Goal: Transaction & Acquisition: Subscribe to service/newsletter

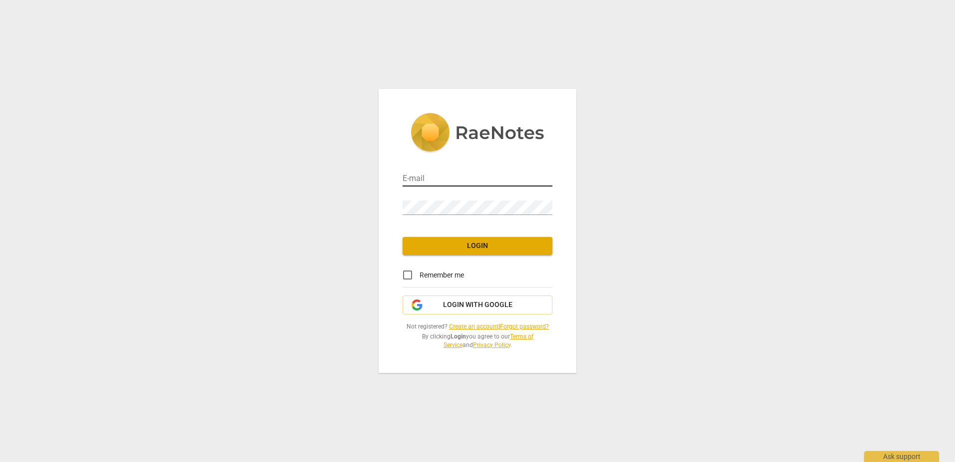
click at [460, 184] on input "email" at bounding box center [478, 179] width 150 height 14
click at [476, 176] on input "email" at bounding box center [478, 179] width 150 height 14
type input "[EMAIL_ADDRESS][DOMAIN_NAME]"
click at [434, 179] on input "[EMAIL_ADDRESS][DOMAIN_NAME]" at bounding box center [478, 179] width 150 height 14
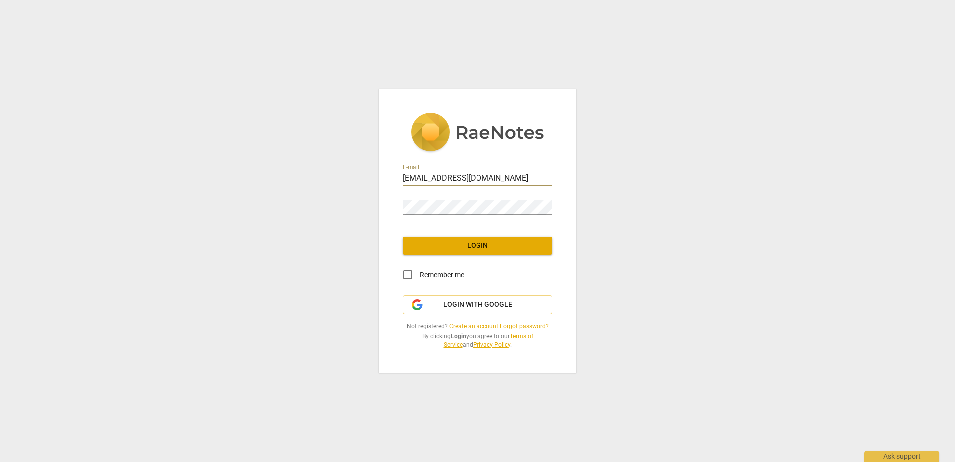
click at [434, 179] on input "[EMAIL_ADDRESS][DOMAIN_NAME]" at bounding box center [478, 179] width 150 height 14
drag, startPoint x: 599, startPoint y: 368, endPoint x: 590, endPoint y: 368, distance: 9.0
click at [599, 368] on div "E-mail [PERSON_NAME][EMAIL_ADDRESS][DOMAIN_NAME] Password Login Remember me Log…" at bounding box center [477, 231] width 955 height 462
click at [453, 324] on link "Create an account" at bounding box center [473, 326] width 49 height 7
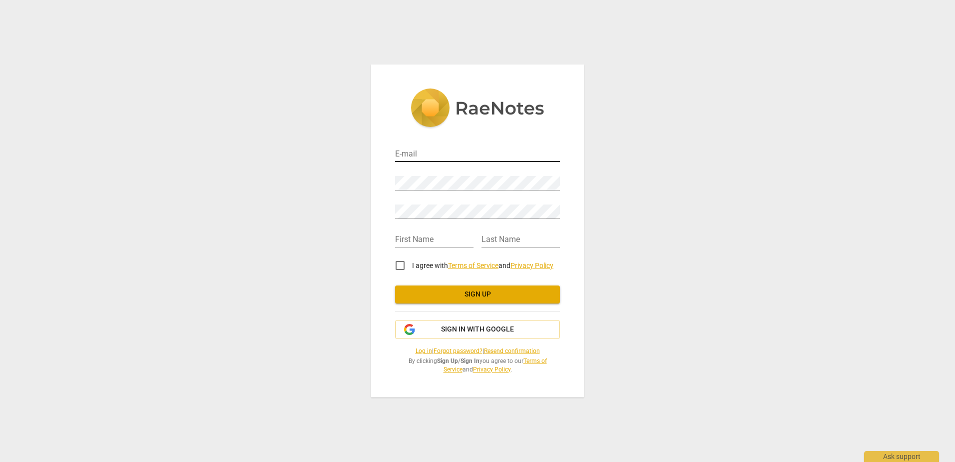
click at [443, 155] on input "email" at bounding box center [477, 154] width 165 height 14
type input "[EMAIL_ADDRESS][DOMAIN_NAME]"
click at [408, 244] on input "text" at bounding box center [434, 240] width 78 height 14
type input "[PERSON_NAME]"
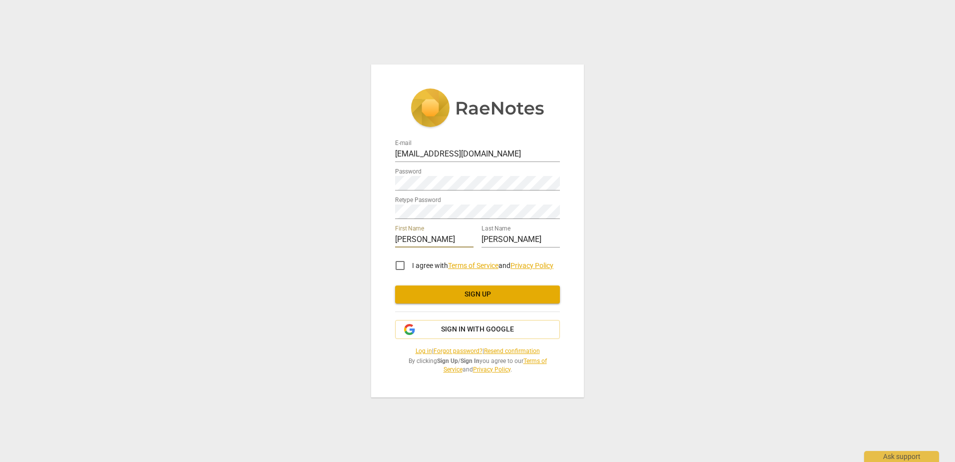
click at [395, 260] on input "I agree with Terms of Service and Privacy Policy" at bounding box center [400, 265] width 24 height 24
checkbox input "true"
drag, startPoint x: 419, startPoint y: 288, endPoint x: 448, endPoint y: 291, distance: 28.6
click at [420, 288] on button "Sign up" at bounding box center [477, 294] width 165 height 18
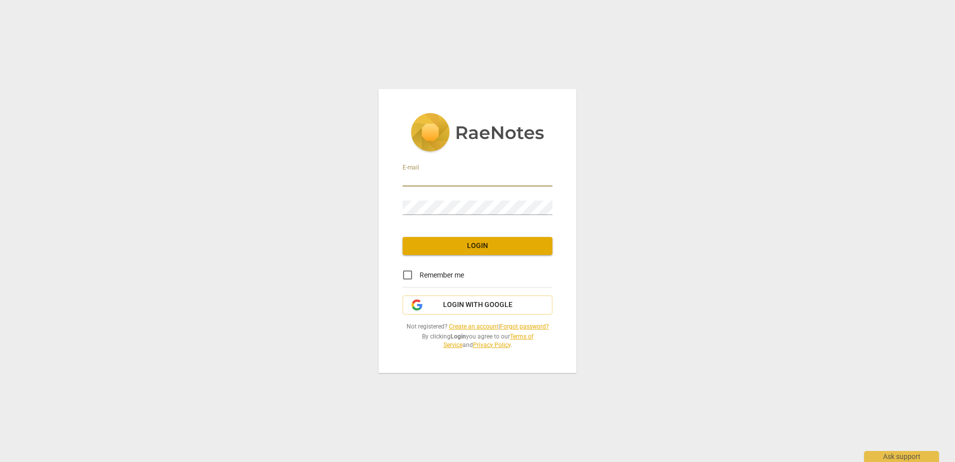
click at [469, 177] on input "email" at bounding box center [478, 179] width 150 height 14
type input "[EMAIL_ADDRESS][DOMAIN_NAME]"
click at [464, 200] on div "Password" at bounding box center [478, 203] width 150 height 22
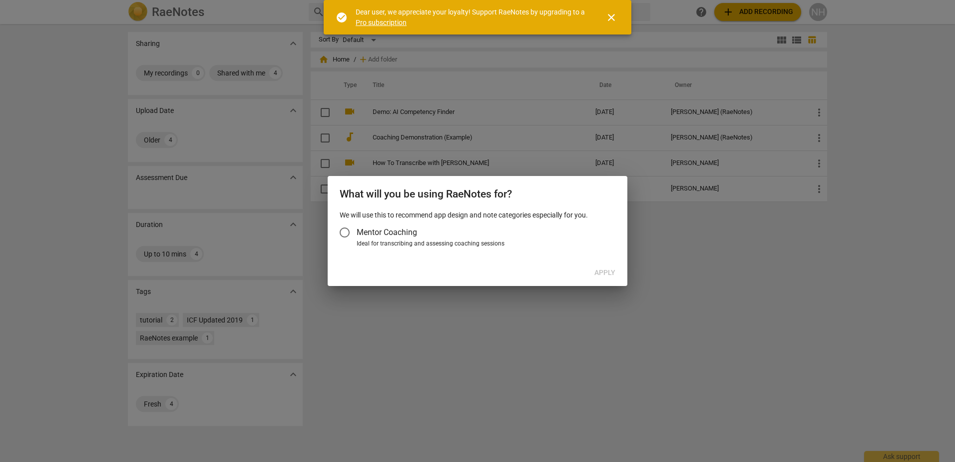
click at [445, 294] on div at bounding box center [477, 231] width 955 height 462
click at [610, 19] on span "close" at bounding box center [611, 17] width 12 height 12
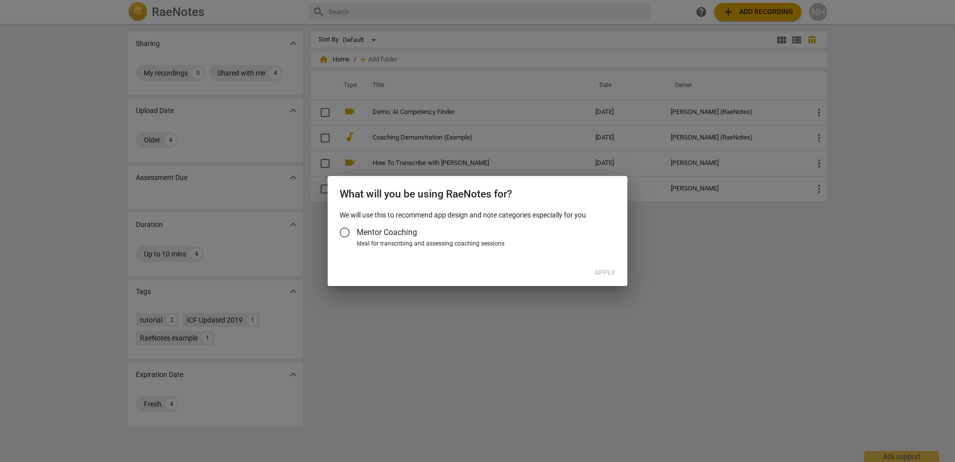
click at [630, 354] on div at bounding box center [477, 231] width 955 height 462
click at [366, 232] on span "Mentor Coaching" at bounding box center [387, 231] width 60 height 11
click at [357, 232] on input "Mentor Coaching" at bounding box center [345, 232] width 24 height 24
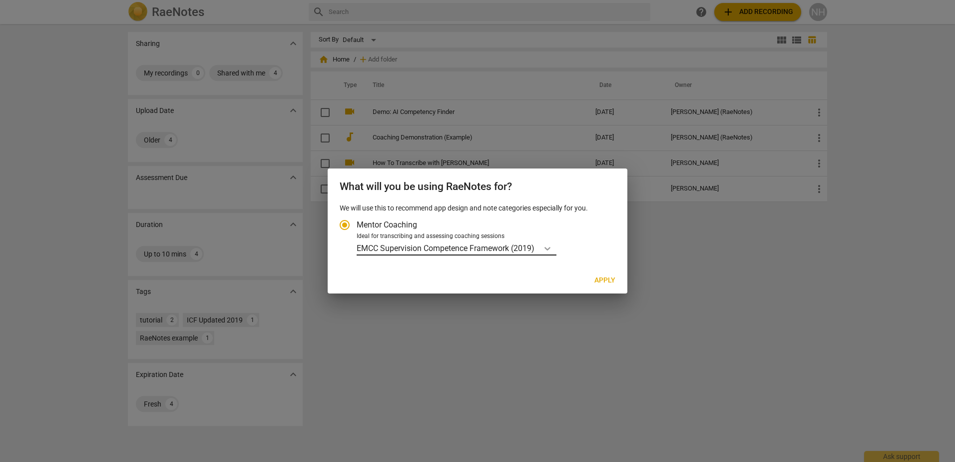
click at [544, 249] on div "Account type" at bounding box center [548, 248] width 18 height 14
click at [0, 0] on input "Ideal for transcribing and assessing coaching sessions EMCC Supervision Compete…" at bounding box center [0, 0] width 0 height 0
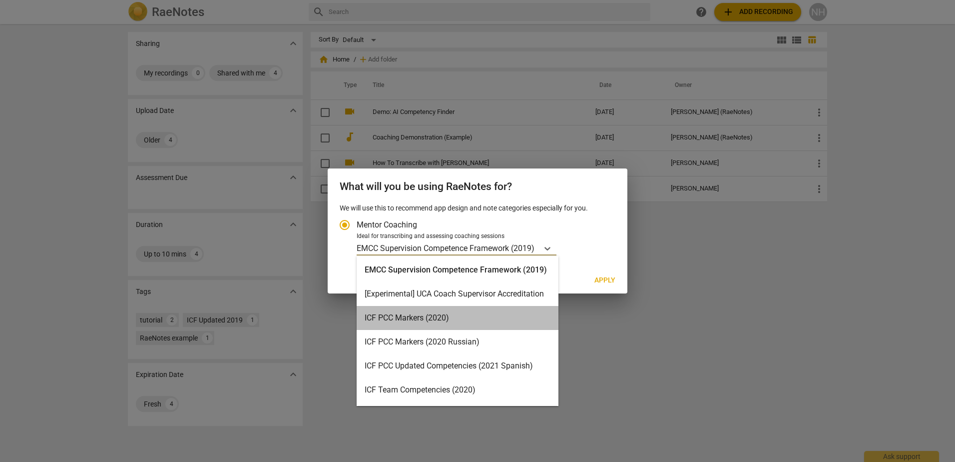
click at [493, 320] on div "ICF PCC Markers (2020)" at bounding box center [458, 318] width 202 height 24
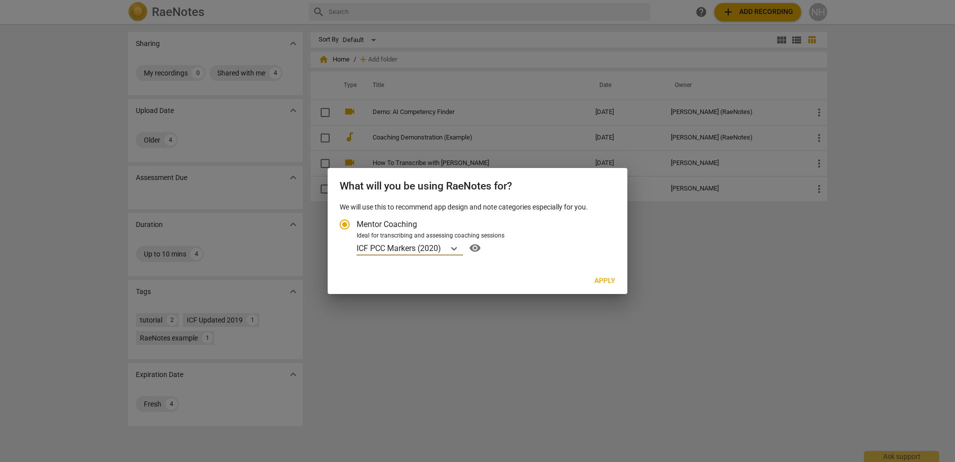
click at [610, 280] on span "Apply" at bounding box center [604, 281] width 21 height 10
radio input "false"
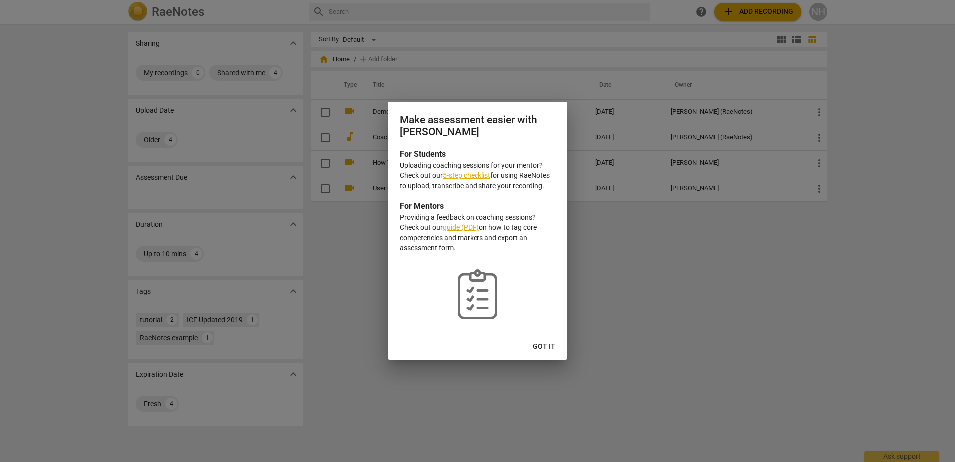
click at [542, 343] on span "Got it" at bounding box center [544, 347] width 22 height 10
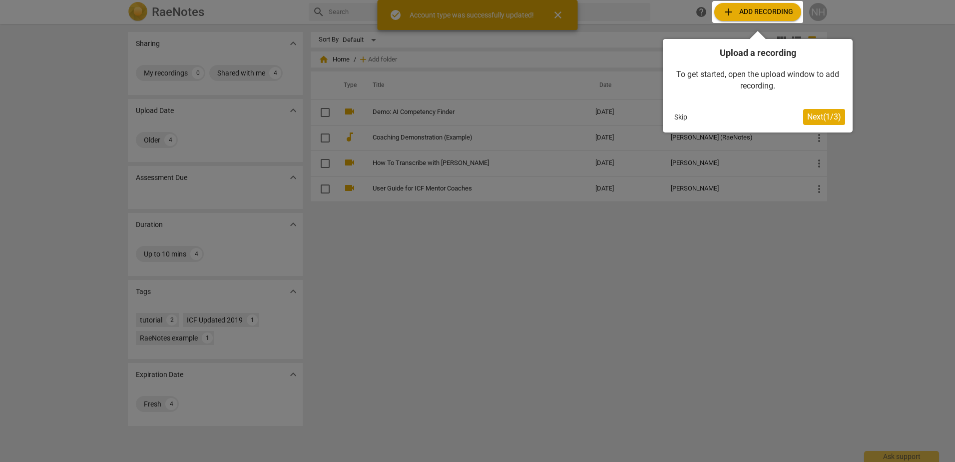
click at [681, 113] on button "Skip" at bounding box center [680, 116] width 21 height 15
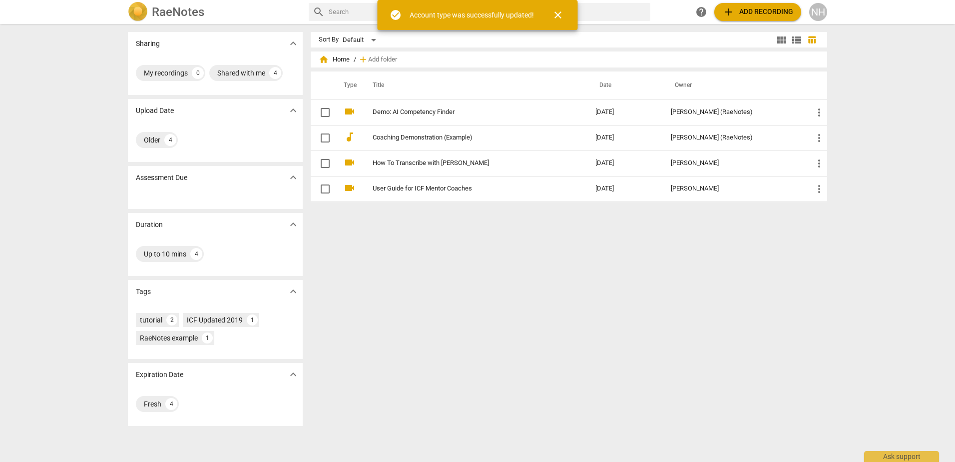
click at [779, 7] on span "add Add recording" at bounding box center [757, 12] width 71 height 12
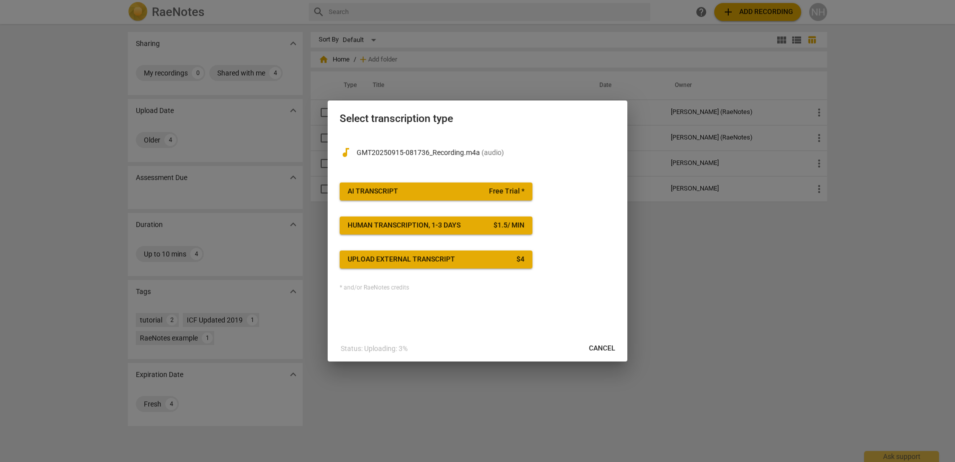
click at [462, 190] on span "AI Transcript Free Trial *" at bounding box center [436, 191] width 177 height 10
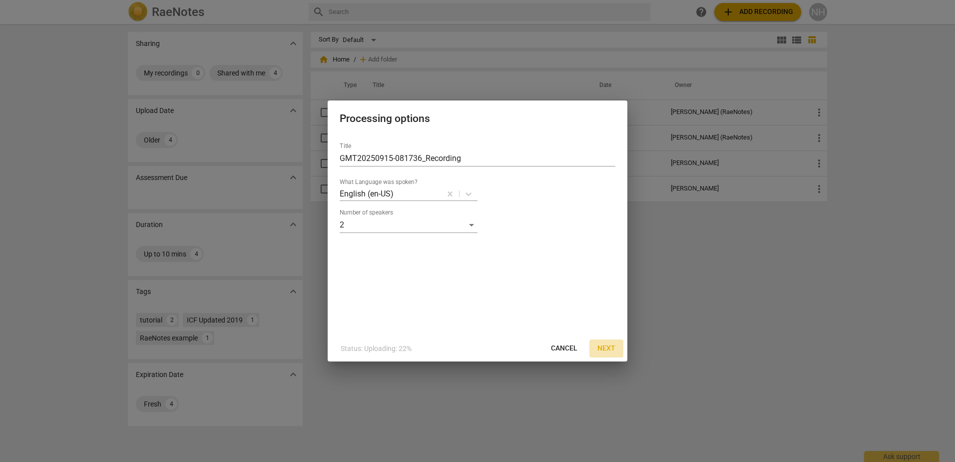
click at [610, 350] on span "Next" at bounding box center [606, 348] width 18 height 10
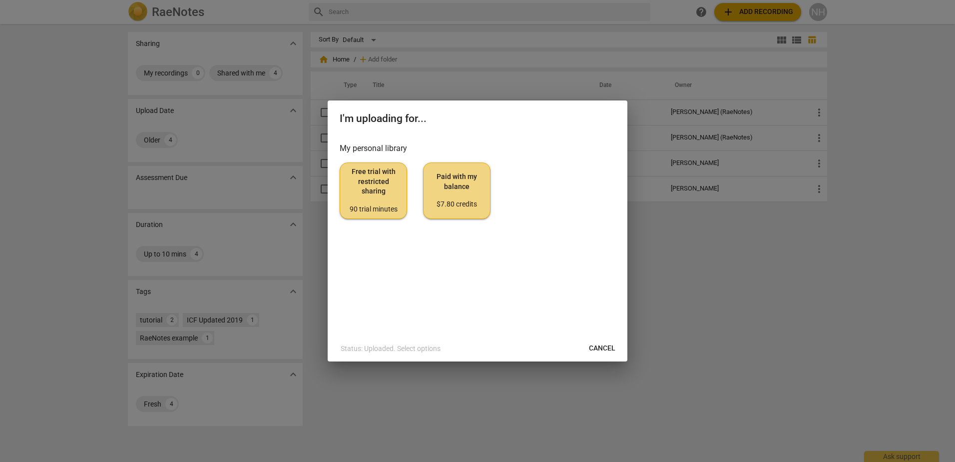
click at [384, 205] on div "90 trial minutes" at bounding box center [373, 209] width 50 height 10
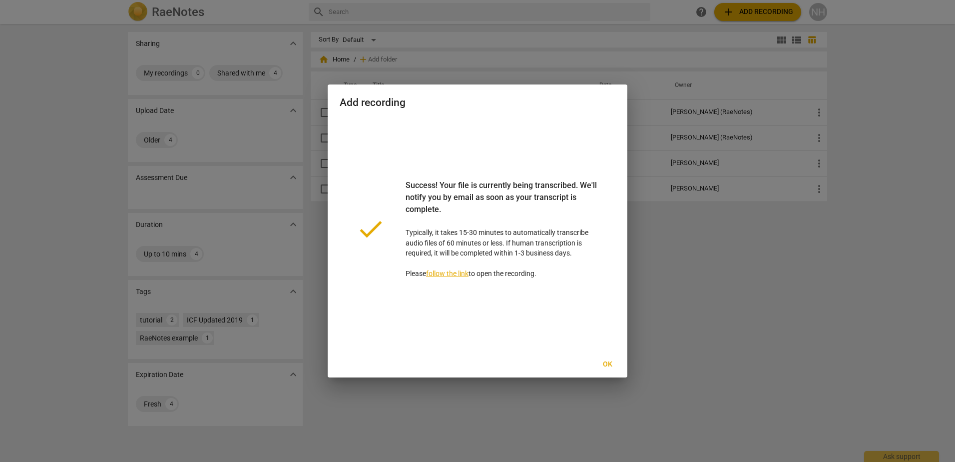
click at [608, 365] on span "Ok" at bounding box center [607, 364] width 16 height 10
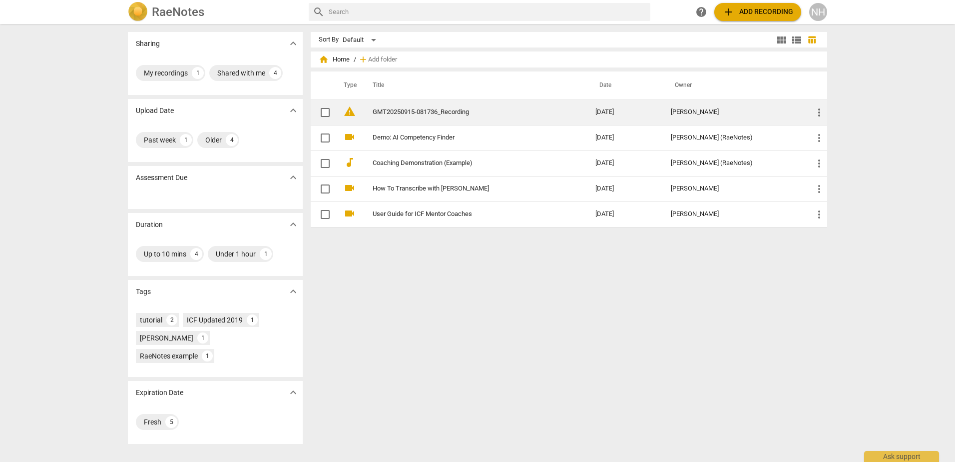
click at [455, 116] on td "GMT20250915-081736_Recording" at bounding box center [474, 111] width 227 height 25
